Goal: Task Accomplishment & Management: Use online tool/utility

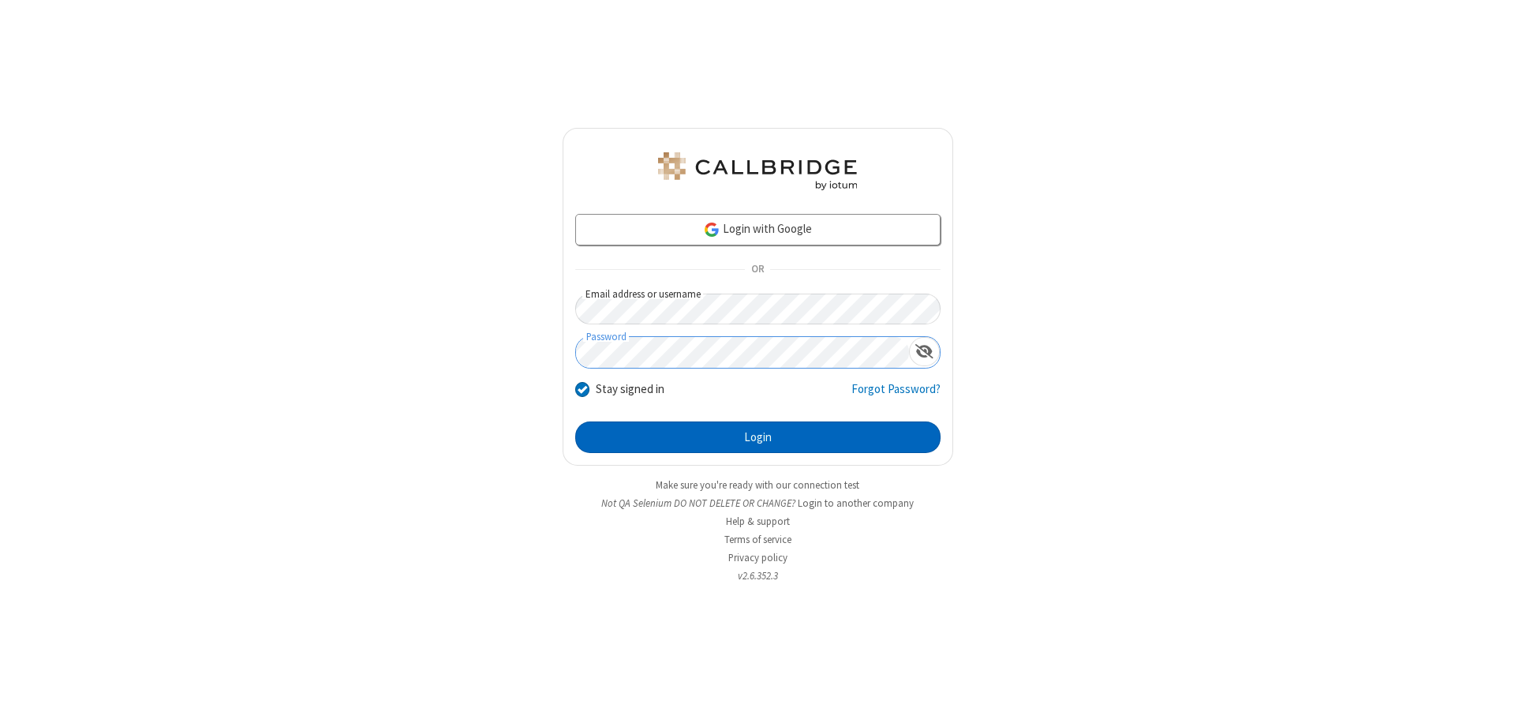
click at [758, 437] on button "Login" at bounding box center [757, 437] width 365 height 32
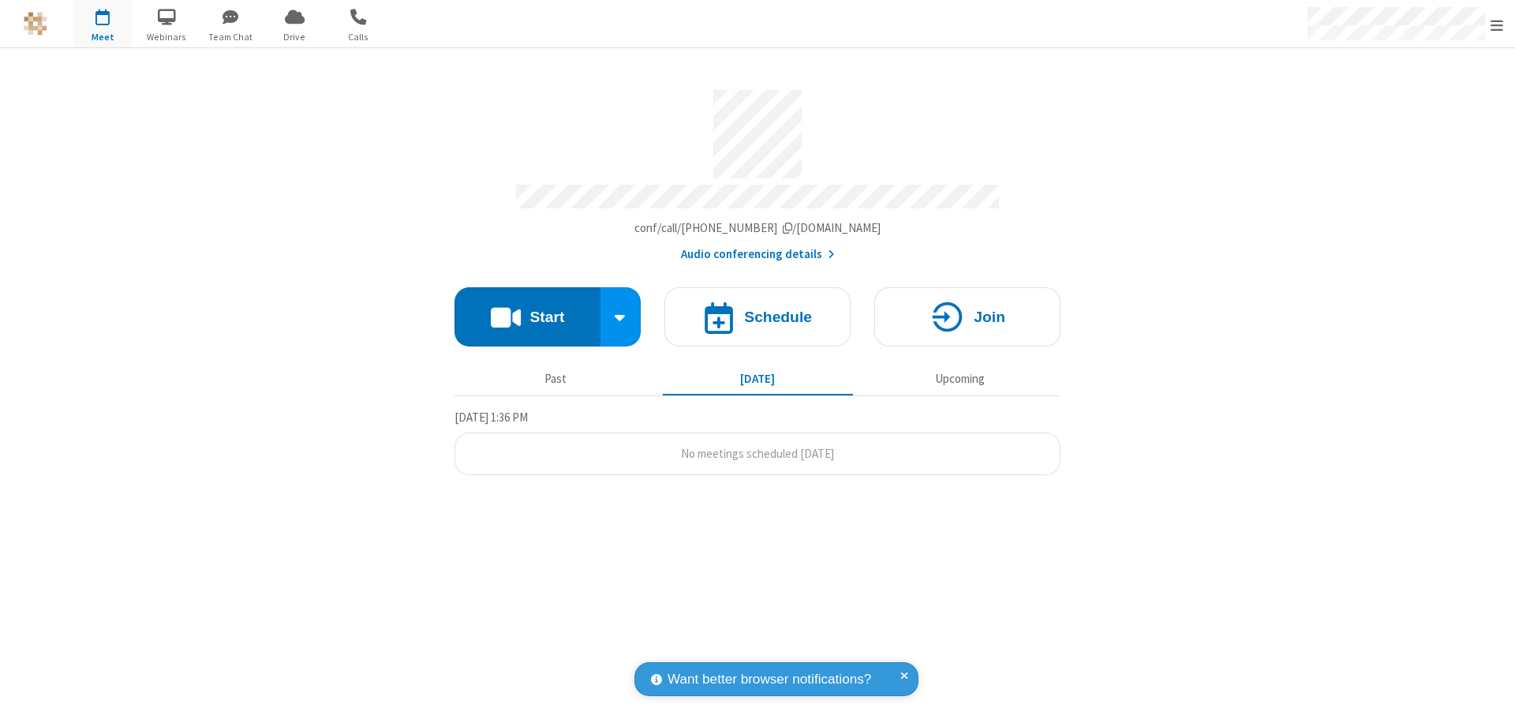
click at [527, 309] on button "Start" at bounding box center [528, 316] width 146 height 59
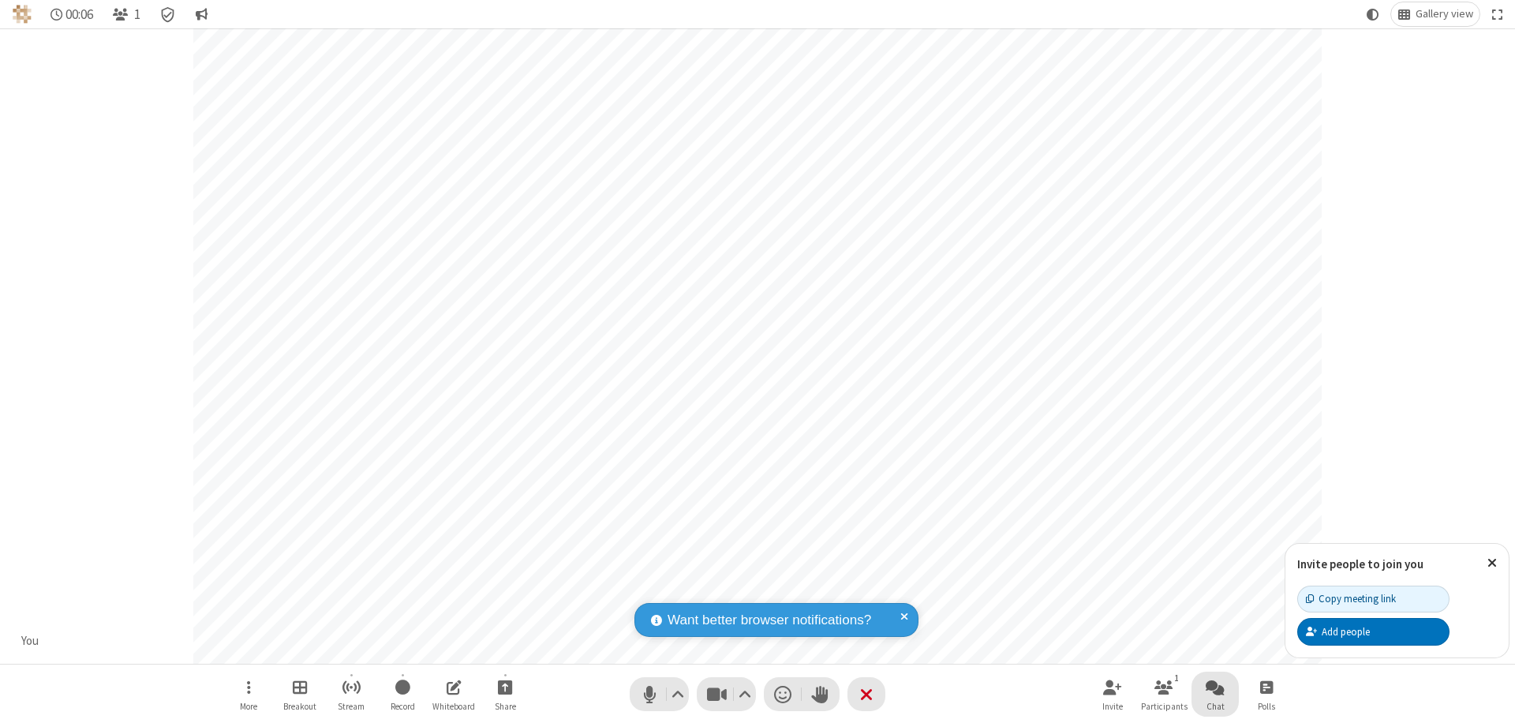
click at [1215, 687] on span "Open chat" at bounding box center [1215, 687] width 19 height 20
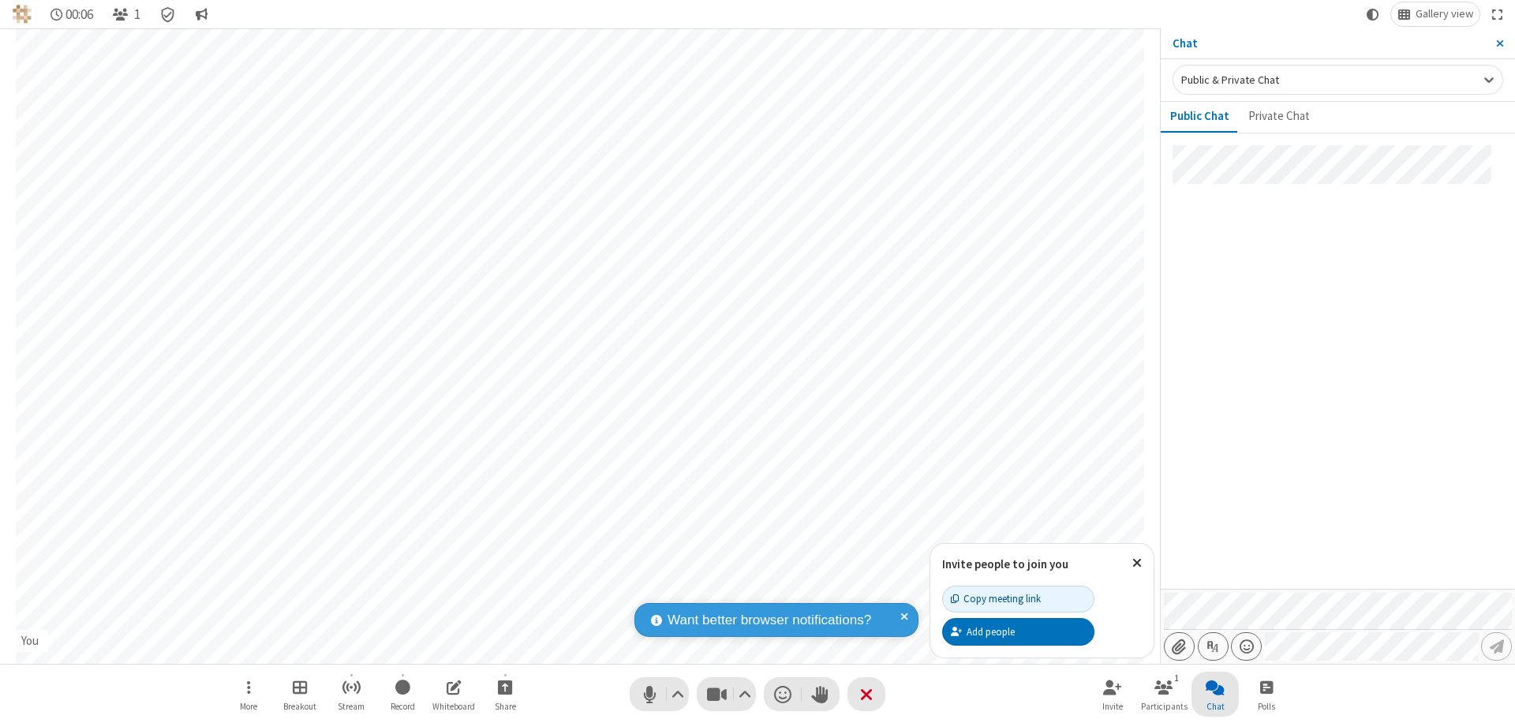
type input "C:\fakepath\doc_test.docx"
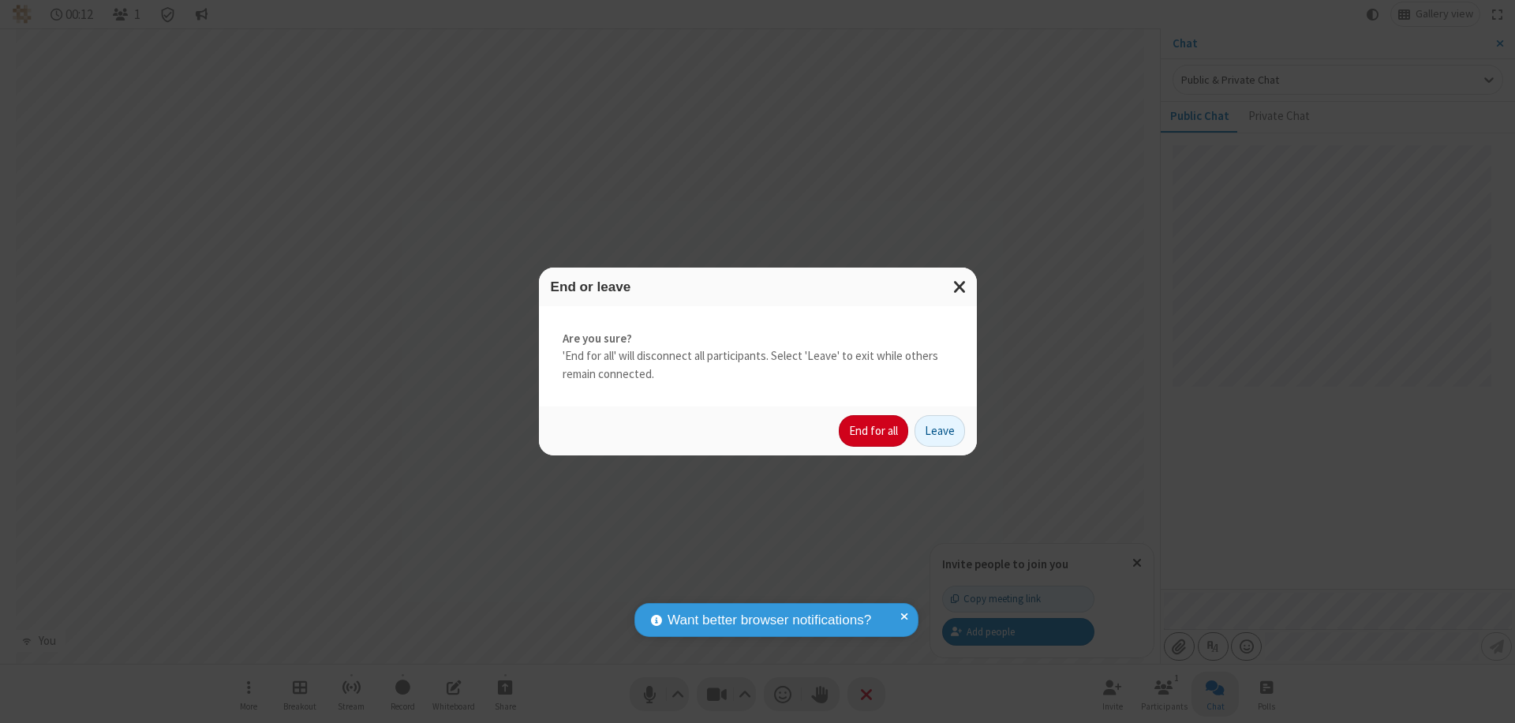
click at [874, 431] on button "End for all" at bounding box center [873, 431] width 69 height 32
